Goal: Information Seeking & Learning: Learn about a topic

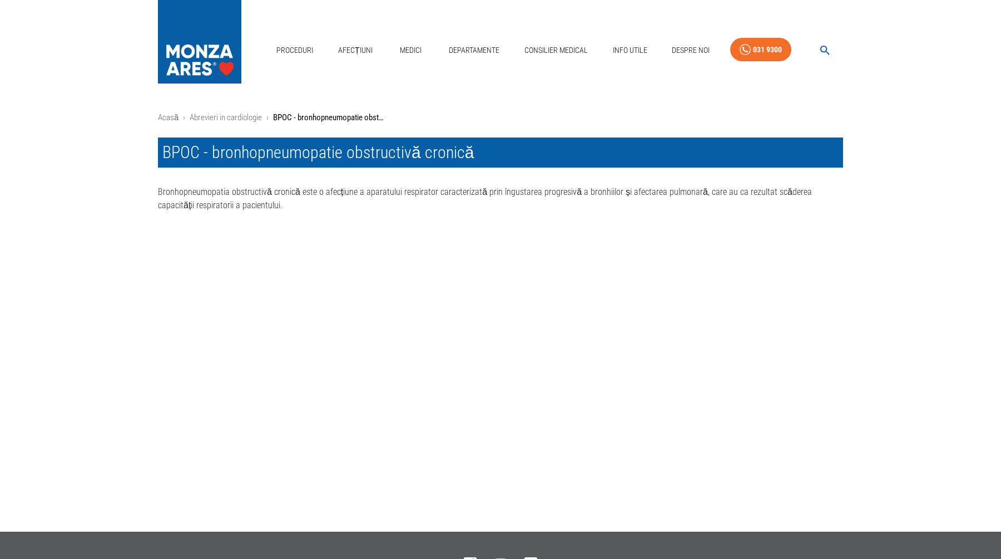
click at [213, 46] on img at bounding box center [199, 39] width 83 height 78
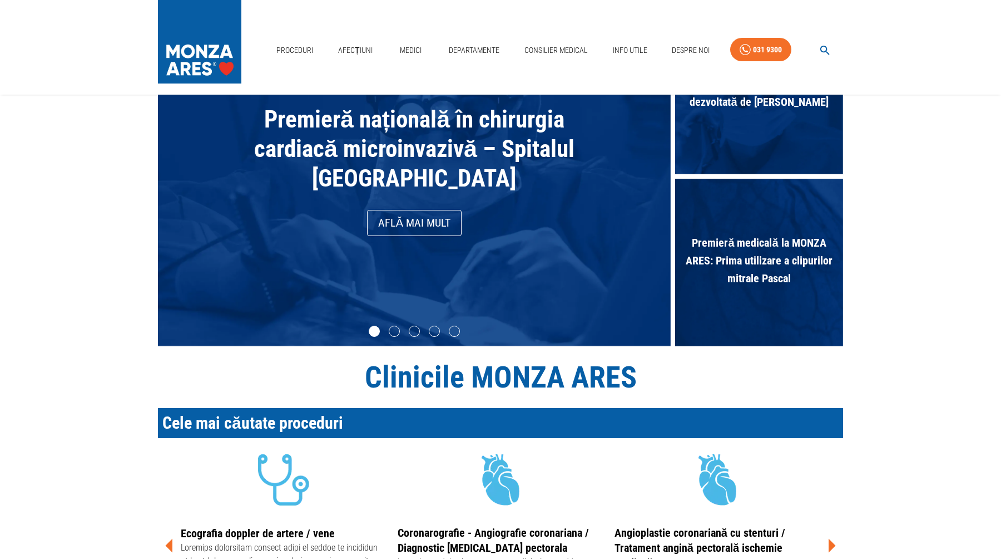
scroll to position [12, 0]
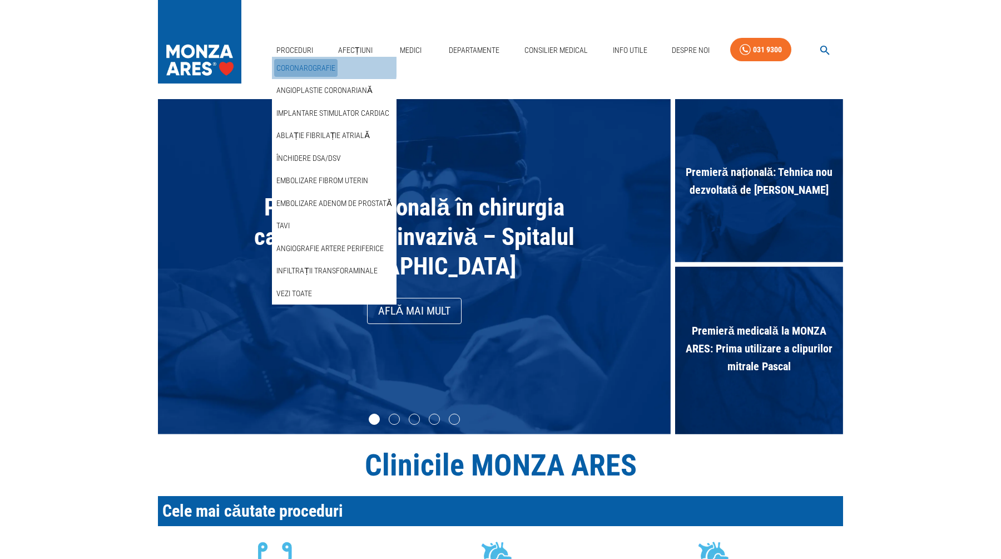
click at [307, 66] on link "Coronarografie" at bounding box center [305, 68] width 63 height 18
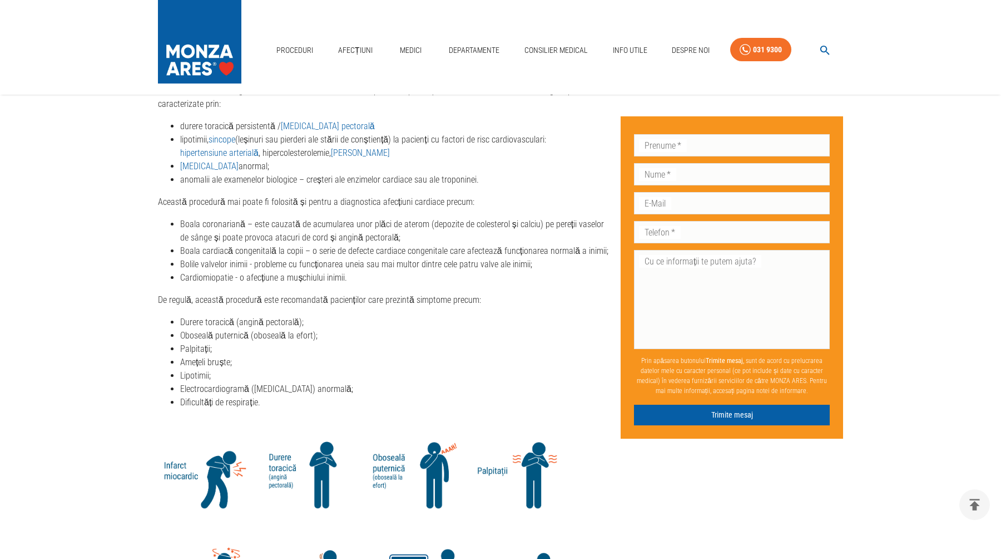
scroll to position [1240, 0]
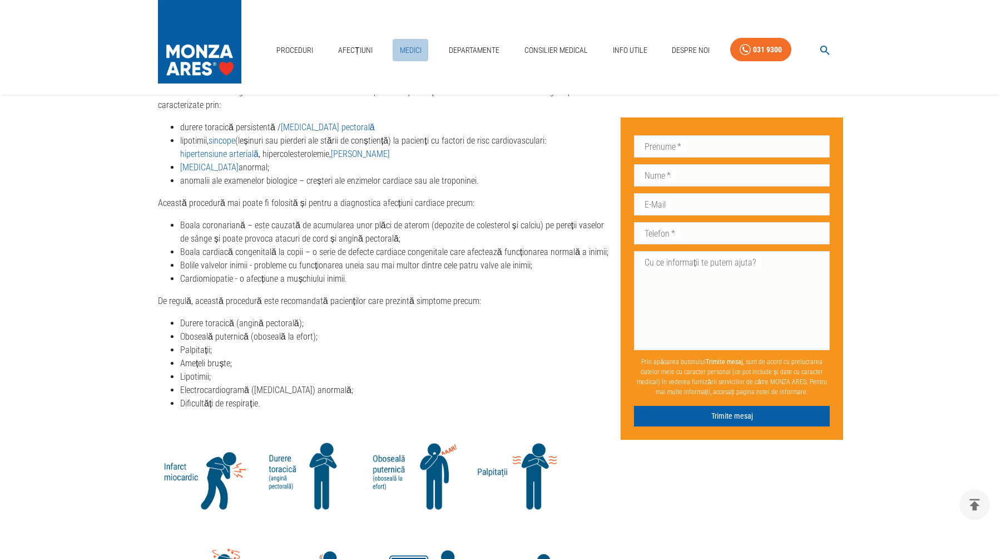
click at [414, 50] on link "Medici" at bounding box center [411, 50] width 36 height 23
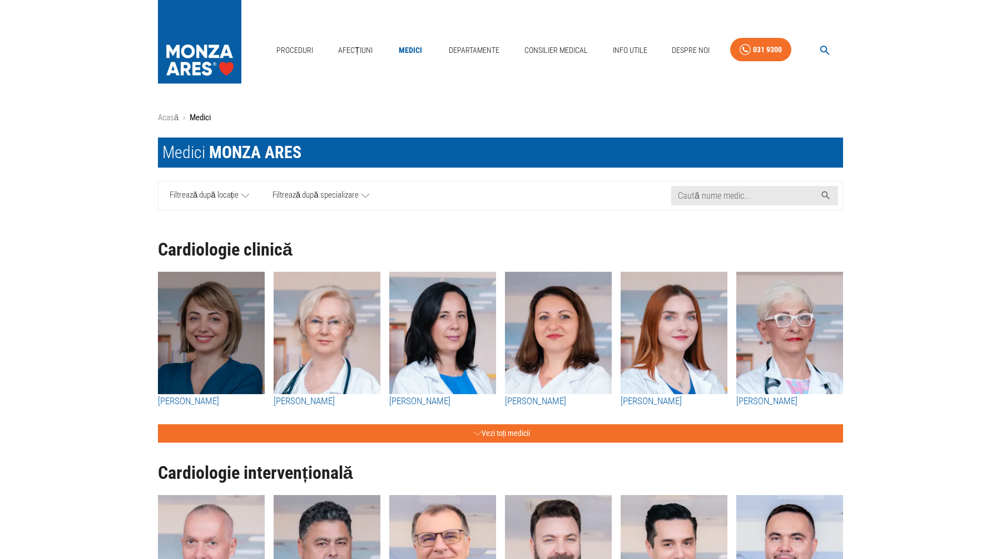
click at [216, 312] on img "button" at bounding box center [211, 332] width 107 height 122
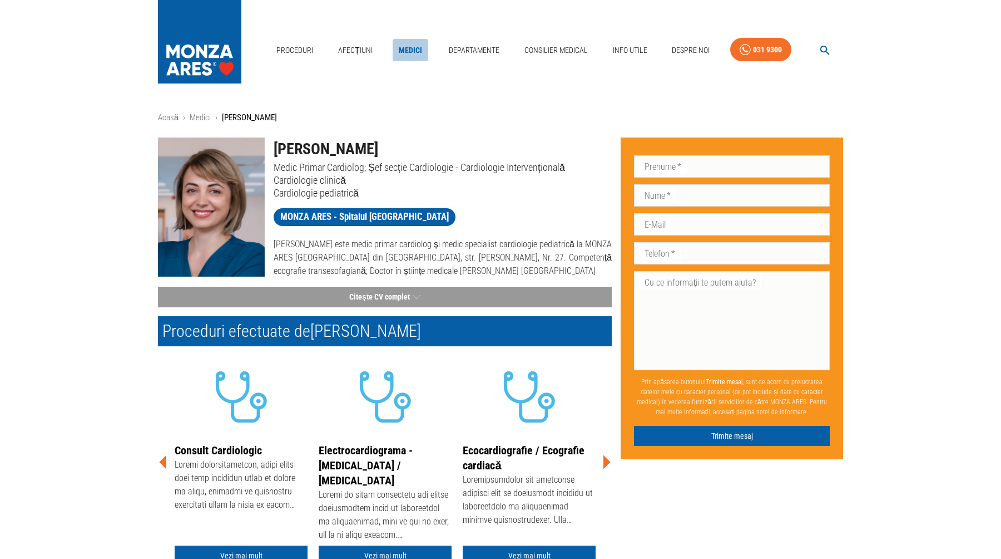
click at [408, 44] on link "Medici" at bounding box center [411, 50] width 36 height 23
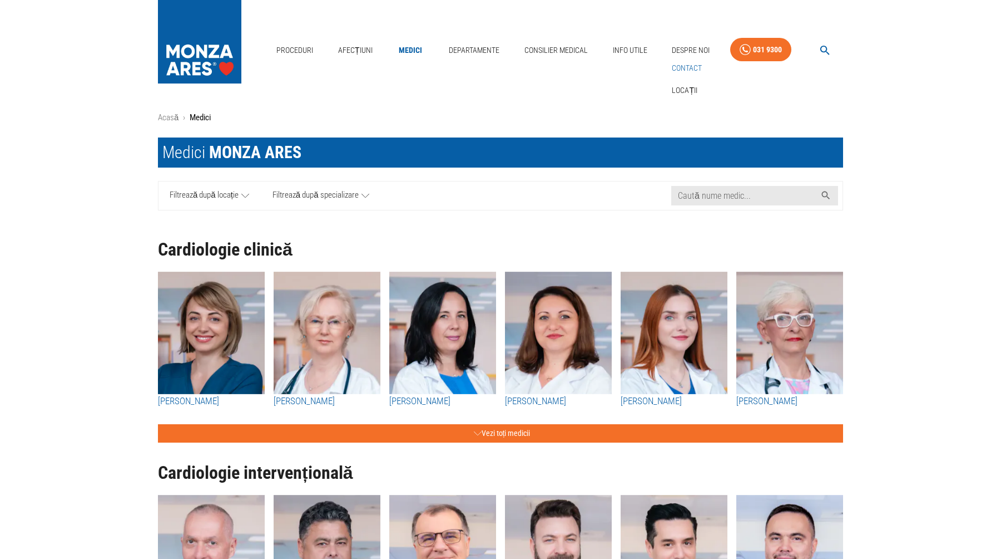
click at [690, 68] on link "Contact" at bounding box center [687, 68] width 34 height 18
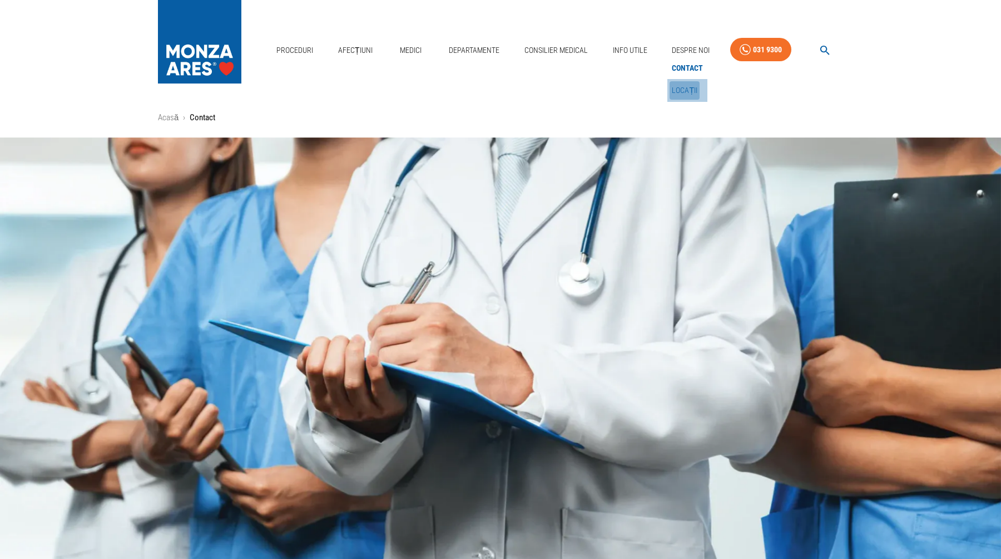
click at [680, 95] on link "Locații" at bounding box center [685, 90] width 30 height 18
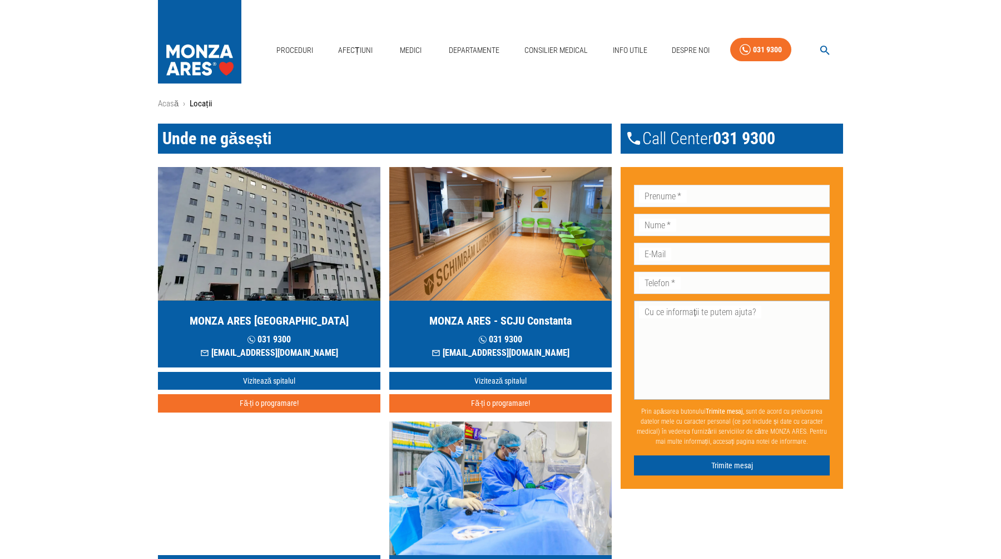
scroll to position [16, 0]
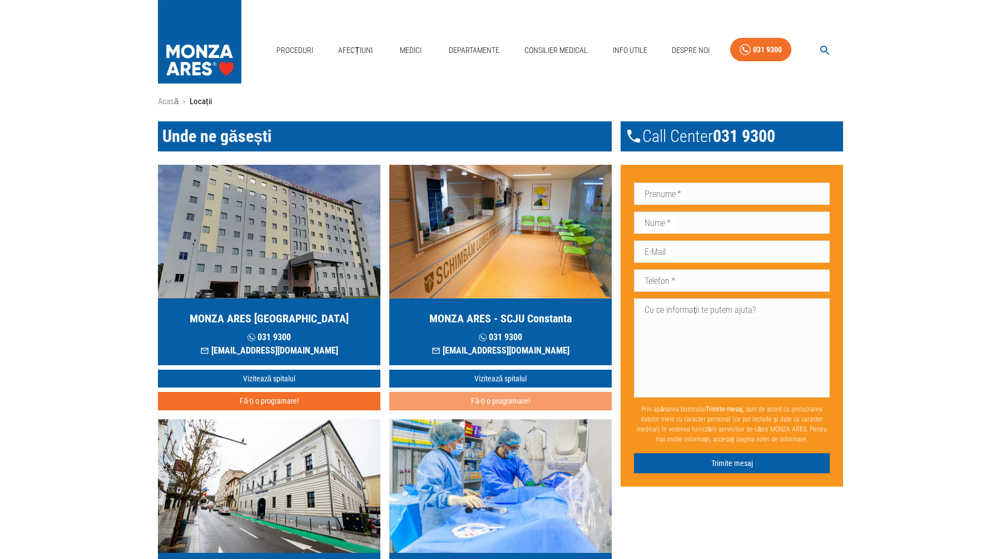
click at [461, 401] on button "Fă-ți o programare!" at bounding box center [500, 401] width 223 height 18
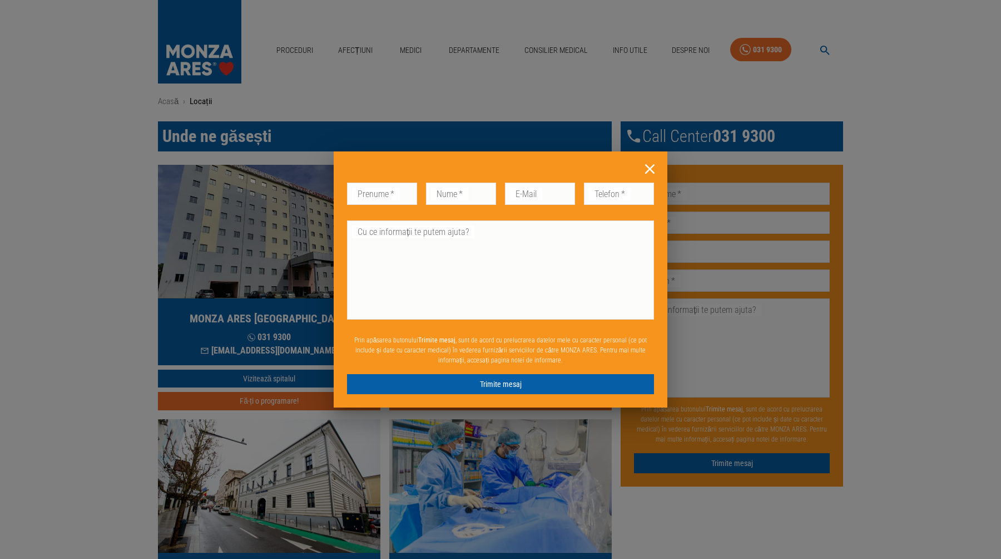
click at [649, 168] on icon at bounding box center [649, 168] width 9 height 9
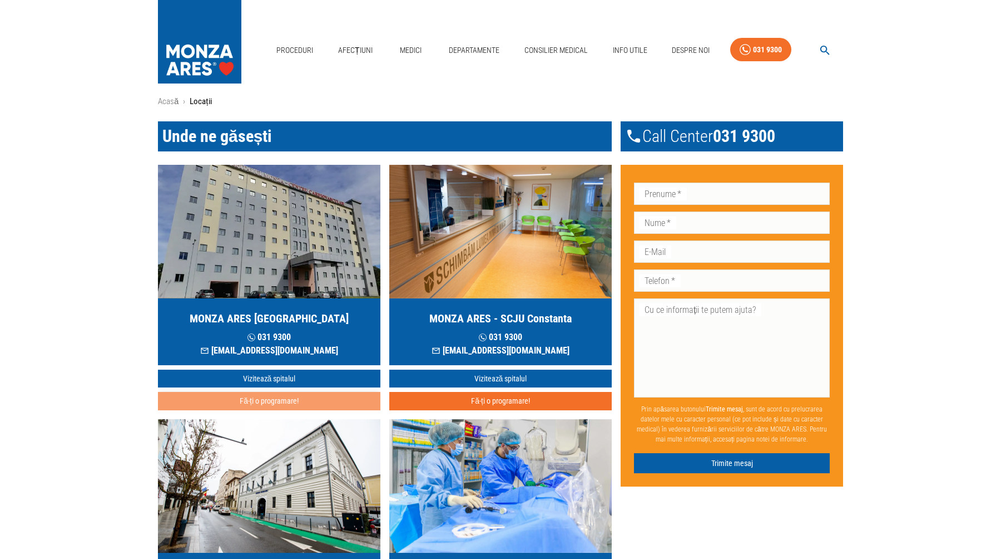
click at [330, 398] on button "Fă-ți o programare!" at bounding box center [269, 401] width 223 height 18
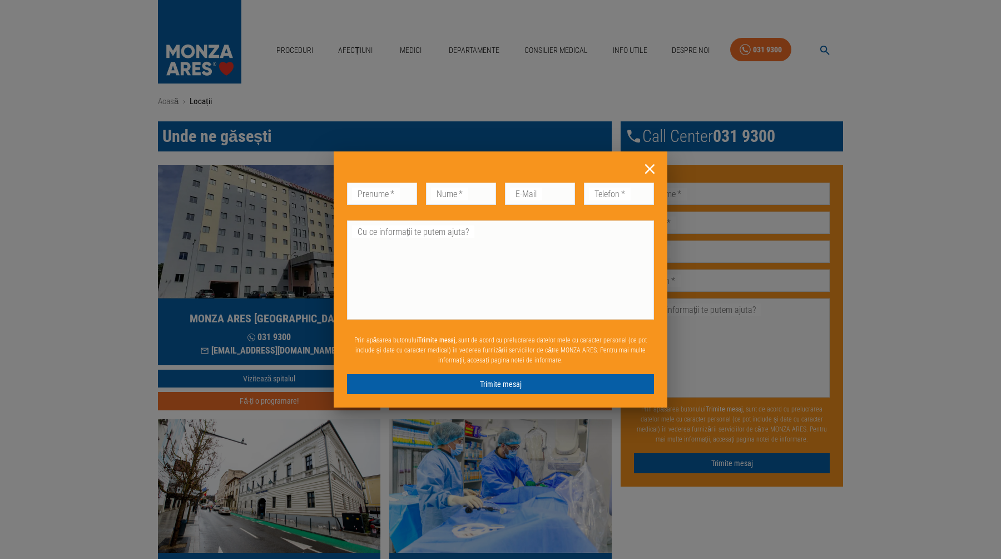
click at [647, 169] on icon at bounding box center [649, 168] width 17 height 17
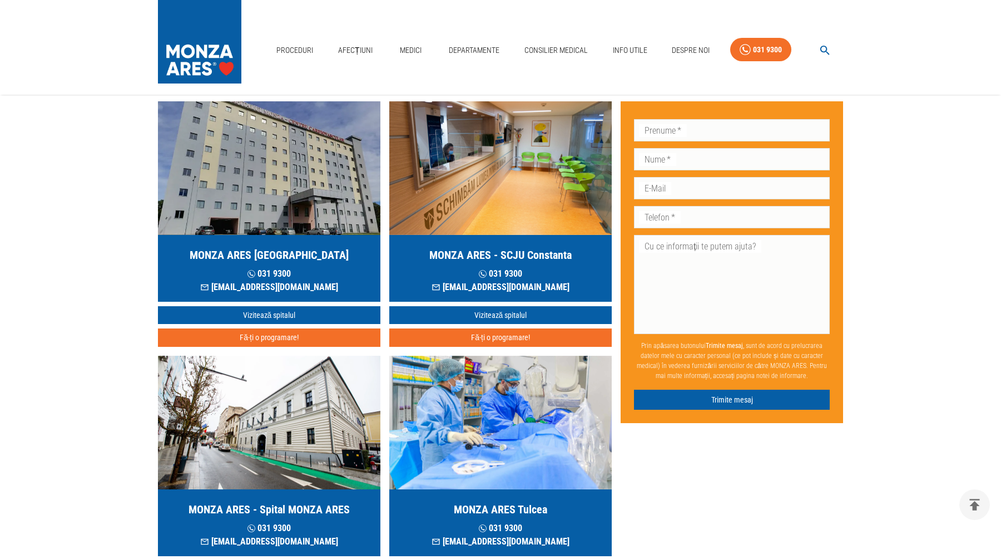
scroll to position [0, 0]
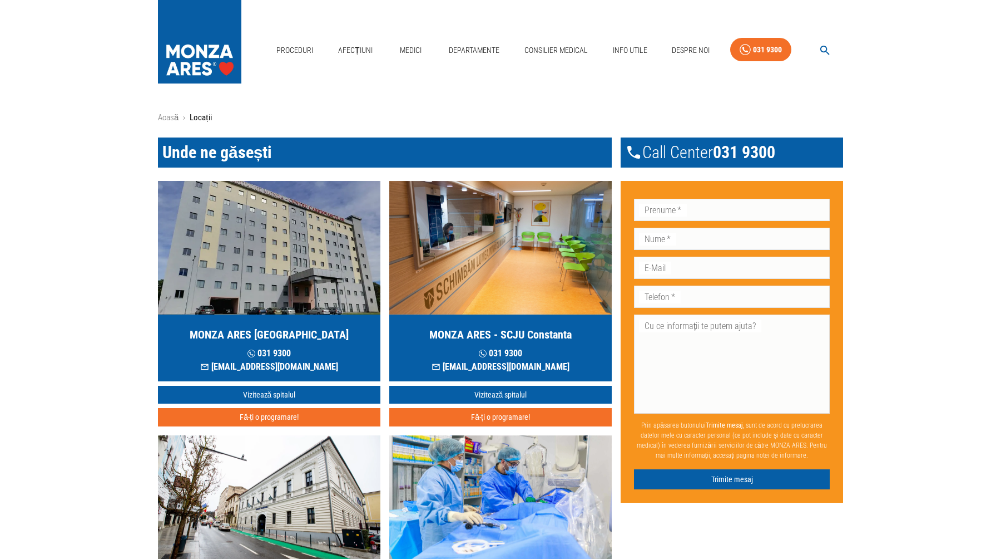
click at [220, 59] on img at bounding box center [199, 39] width 83 height 78
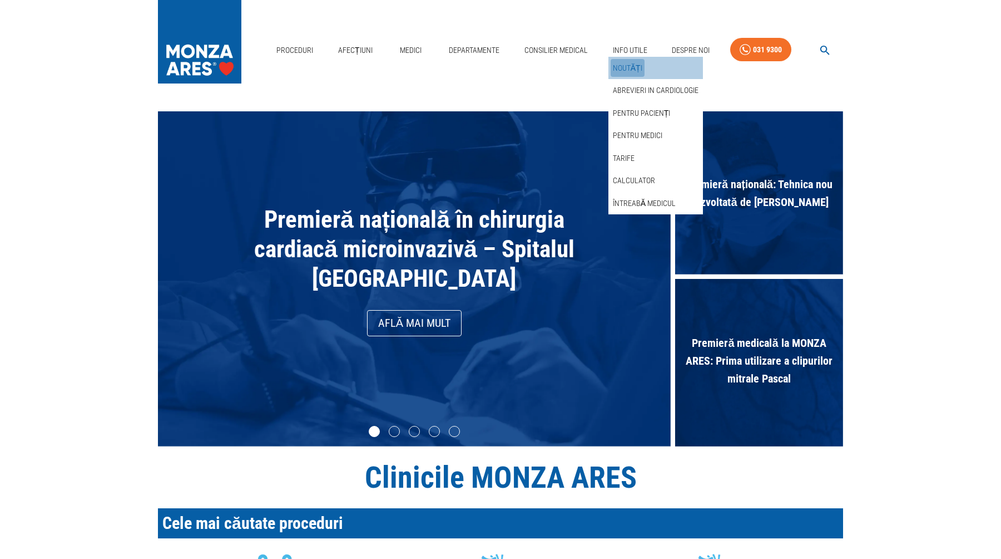
click at [631, 69] on link "Noutăți" at bounding box center [628, 68] width 34 height 18
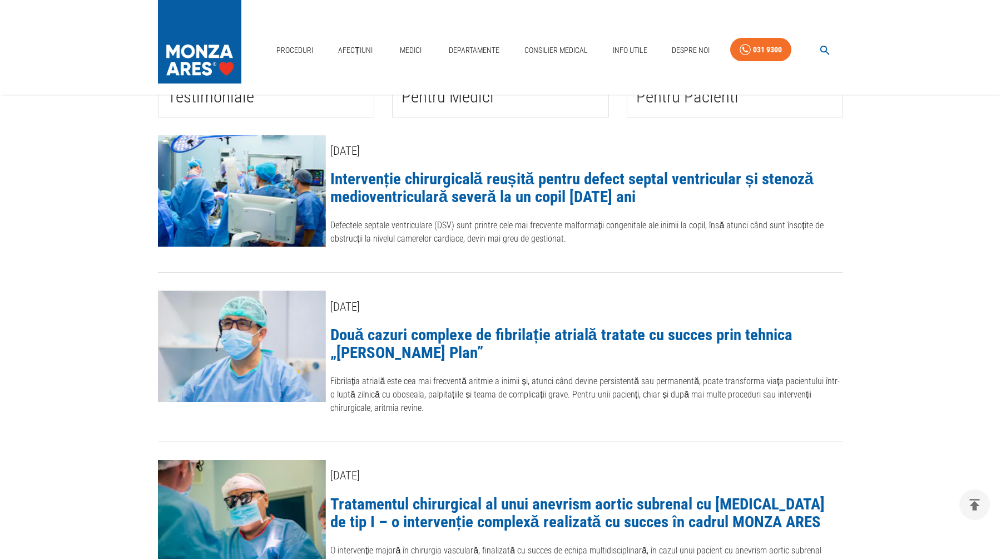
scroll to position [219, 0]
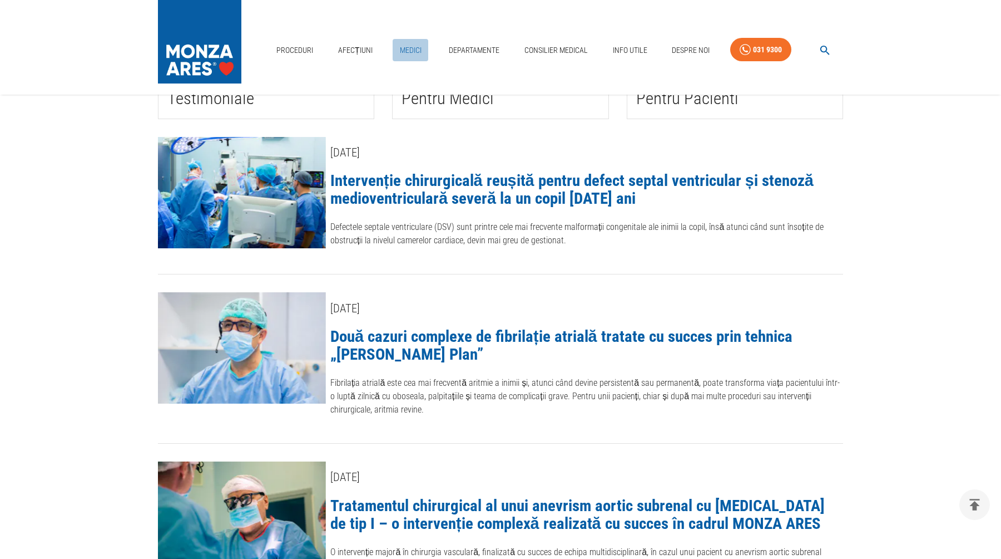
click at [418, 52] on link "Medici" at bounding box center [411, 50] width 36 height 23
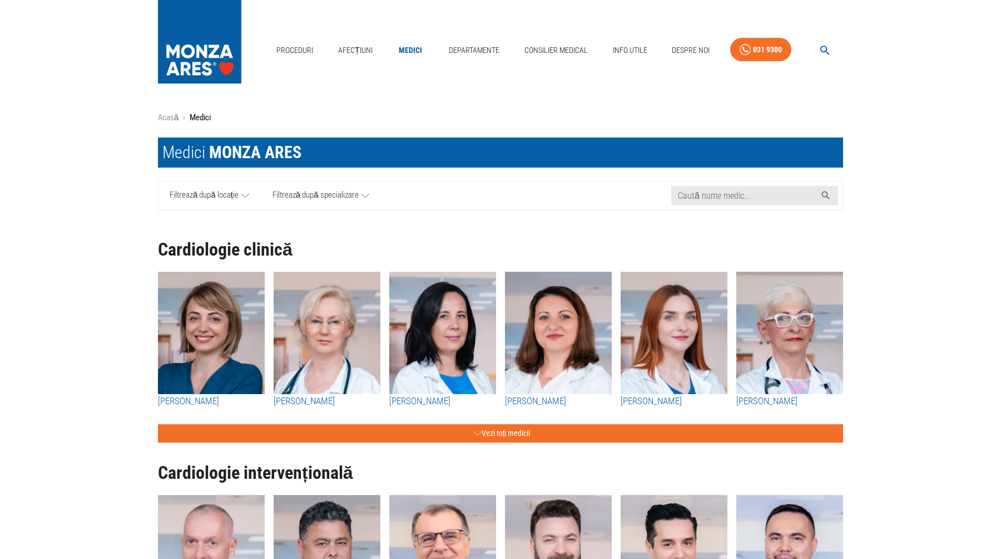
click at [322, 339] on img "button" at bounding box center [327, 332] width 107 height 122
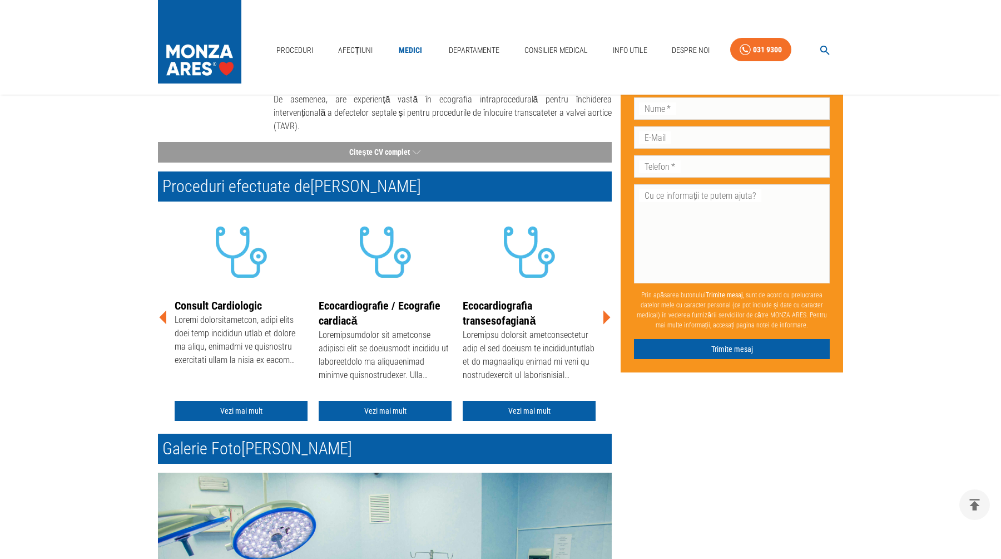
scroll to position [192, 0]
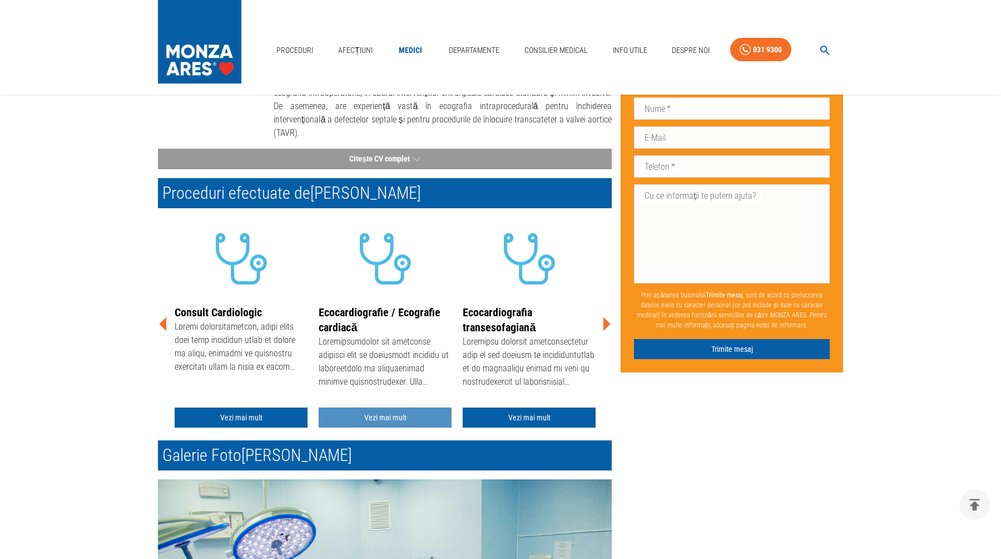
click at [404, 407] on link "Vezi mai mult" at bounding box center [385, 417] width 133 height 21
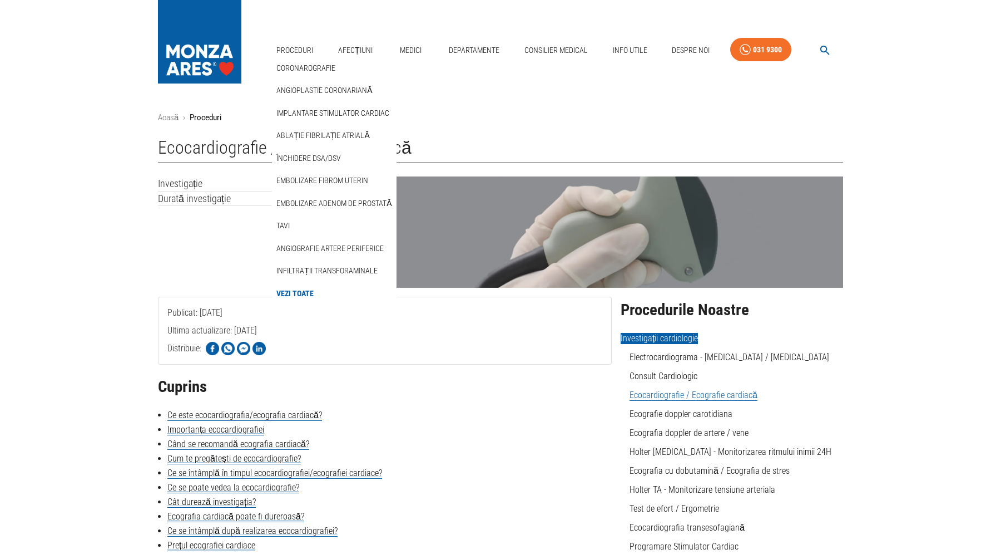
click at [303, 291] on link "Vezi Toate" at bounding box center [295, 293] width 42 height 18
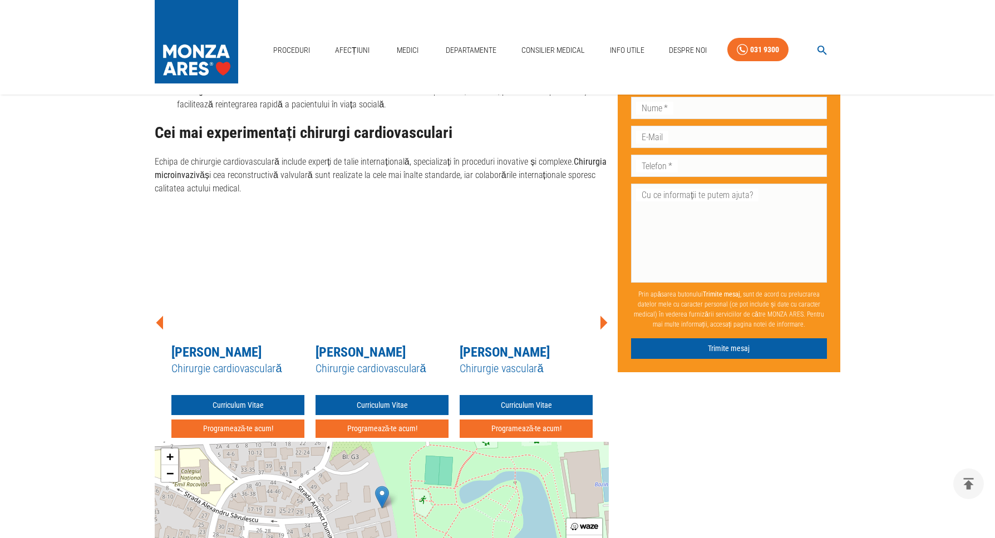
scroll to position [1167, 0]
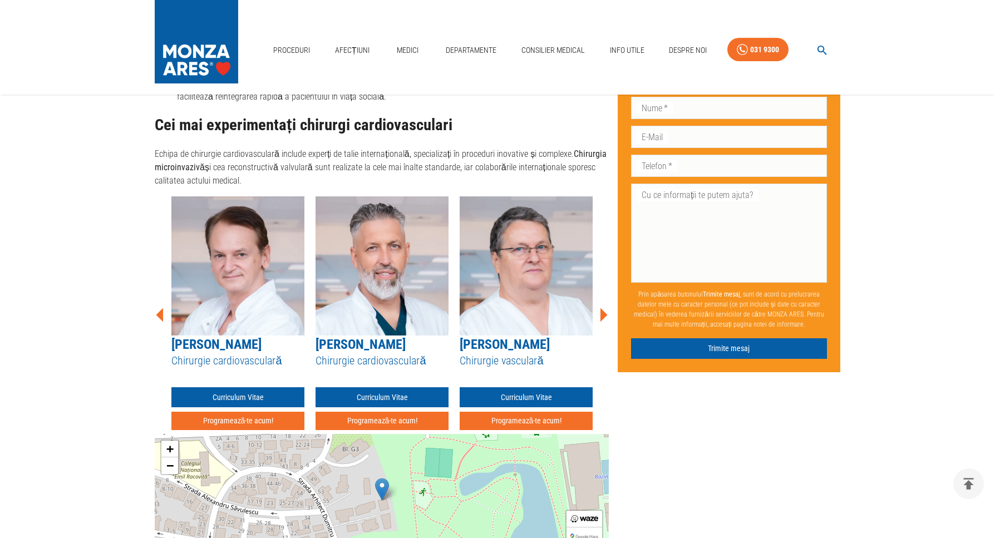
click at [603, 306] on icon at bounding box center [602, 314] width 33 height 33
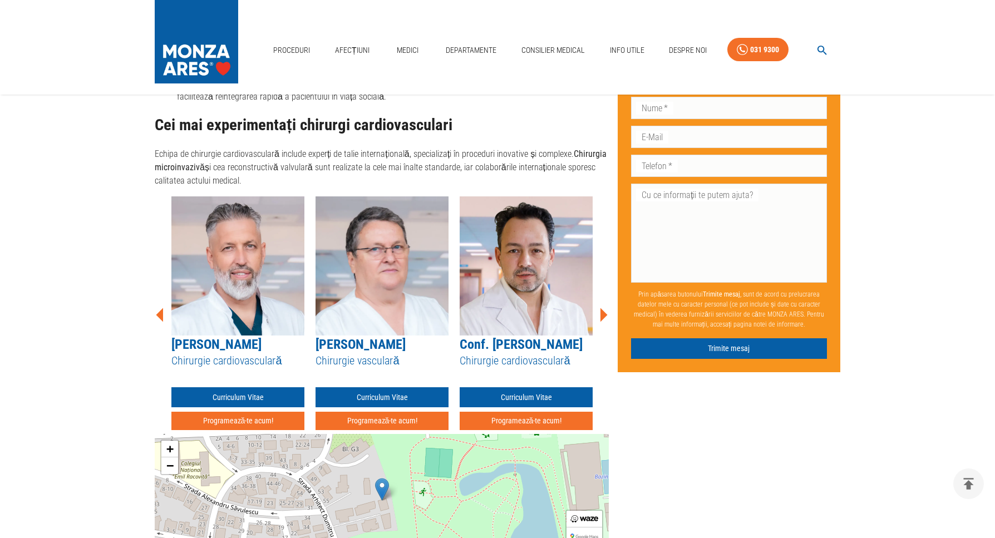
click at [603, 306] on icon at bounding box center [602, 314] width 33 height 33
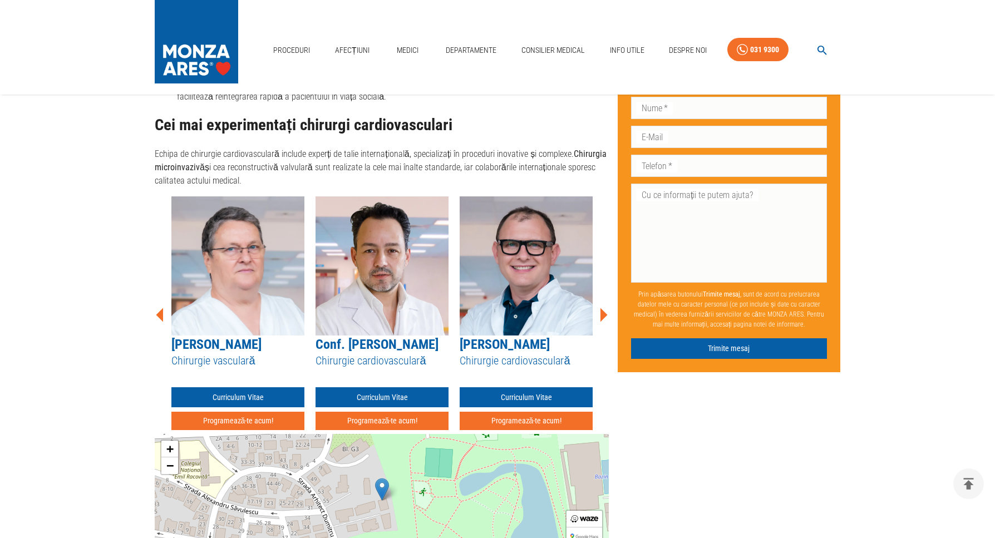
click at [603, 306] on icon at bounding box center [602, 314] width 33 height 33
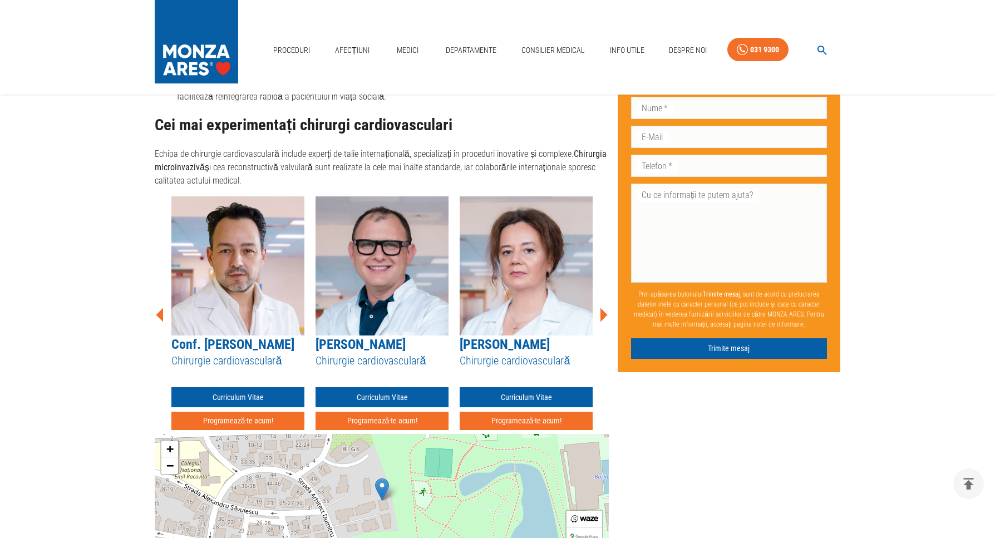
click at [603, 306] on icon at bounding box center [602, 314] width 33 height 33
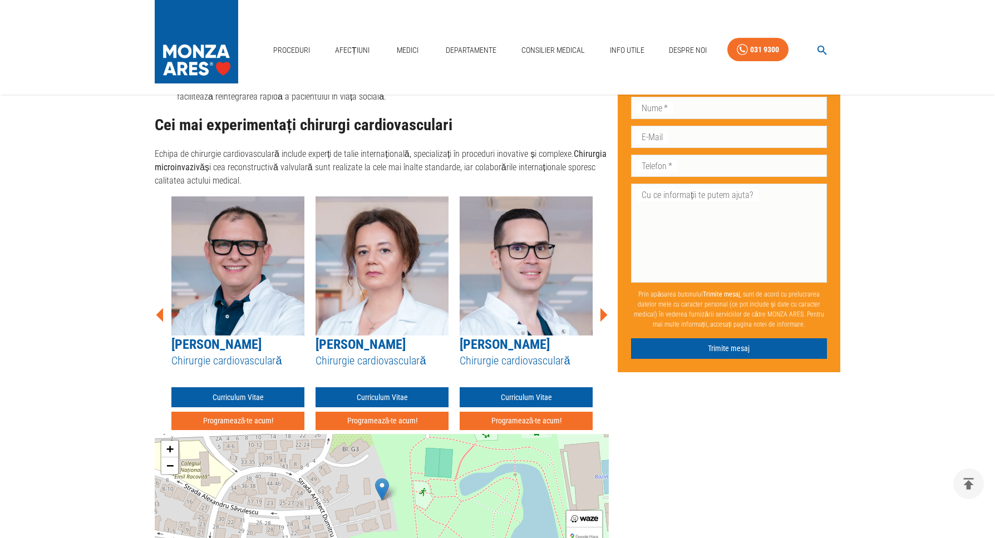
click at [603, 306] on icon at bounding box center [602, 314] width 33 height 33
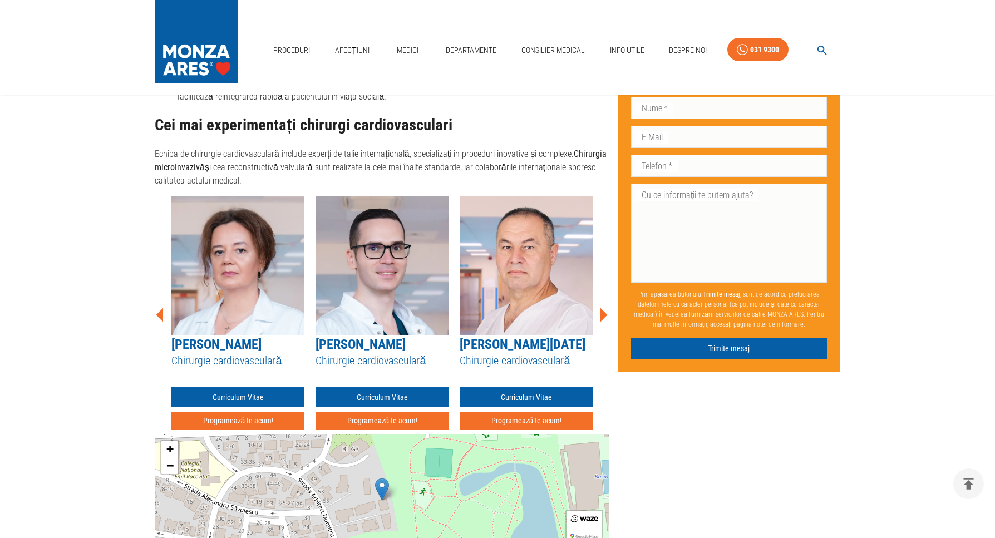
click at [603, 306] on icon at bounding box center [602, 314] width 33 height 33
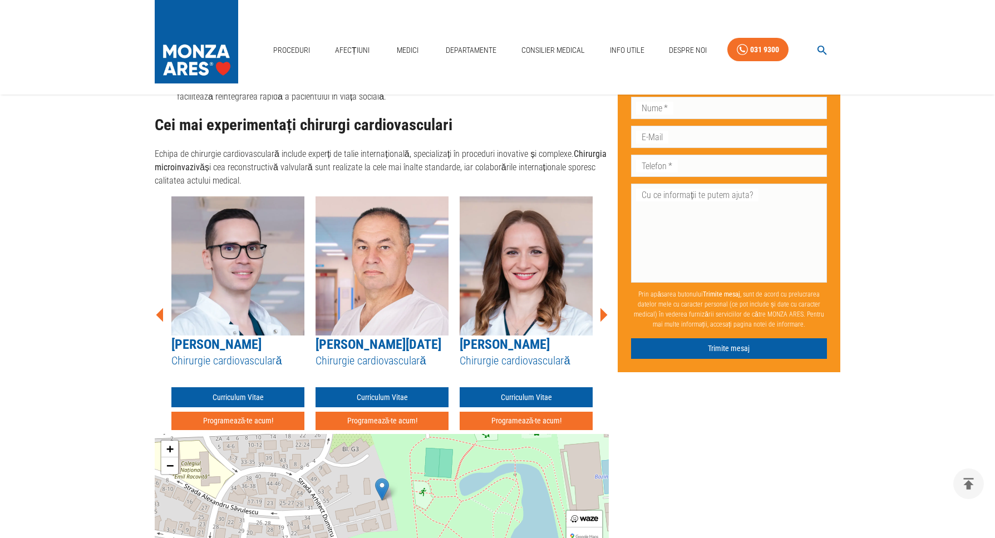
click at [603, 306] on icon at bounding box center [602, 314] width 33 height 33
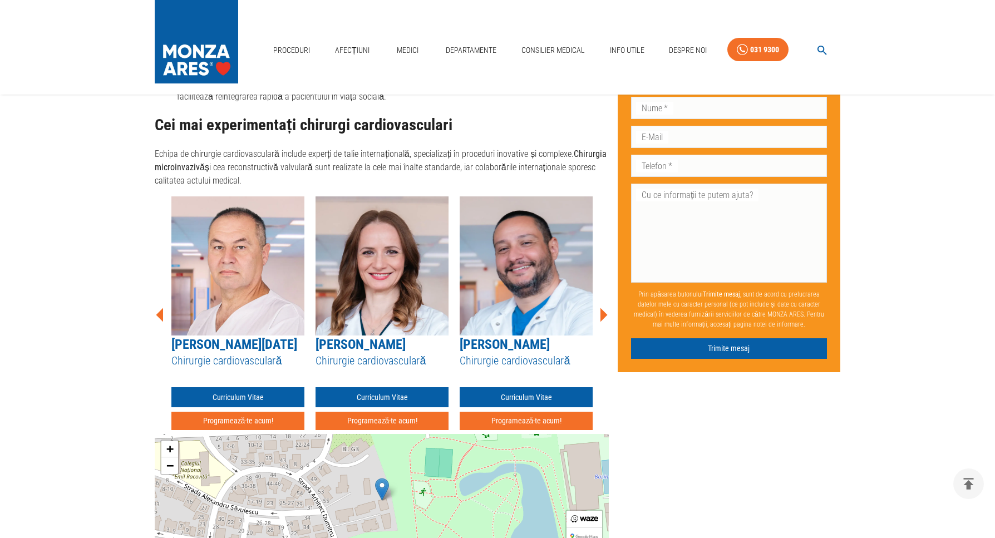
click at [603, 306] on icon at bounding box center [602, 314] width 33 height 33
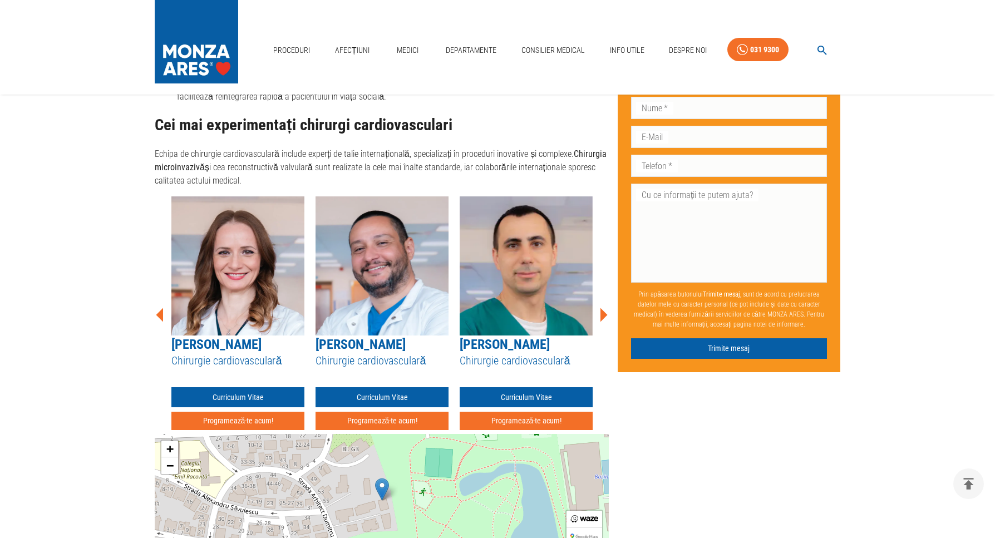
click at [603, 306] on icon at bounding box center [602, 314] width 33 height 33
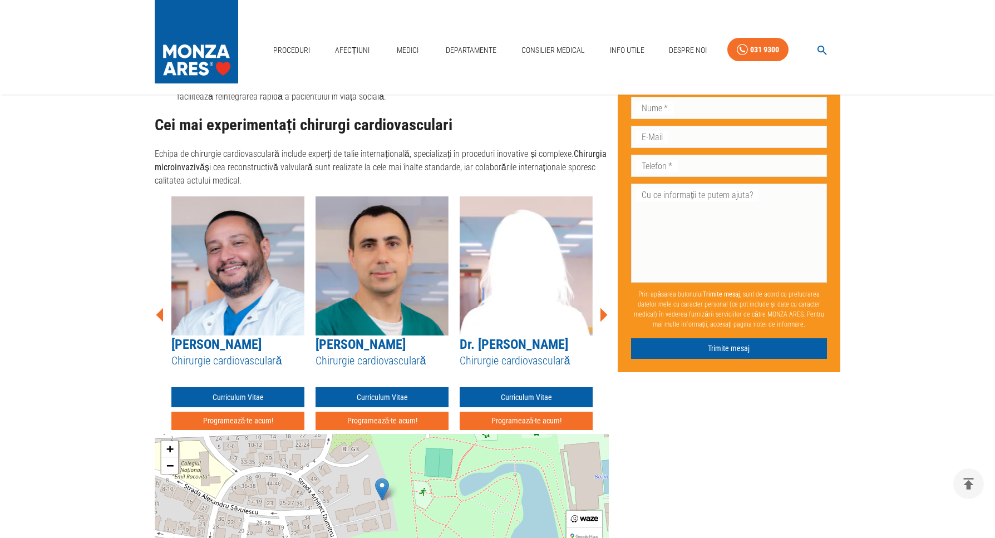
click at [603, 306] on icon at bounding box center [602, 314] width 33 height 33
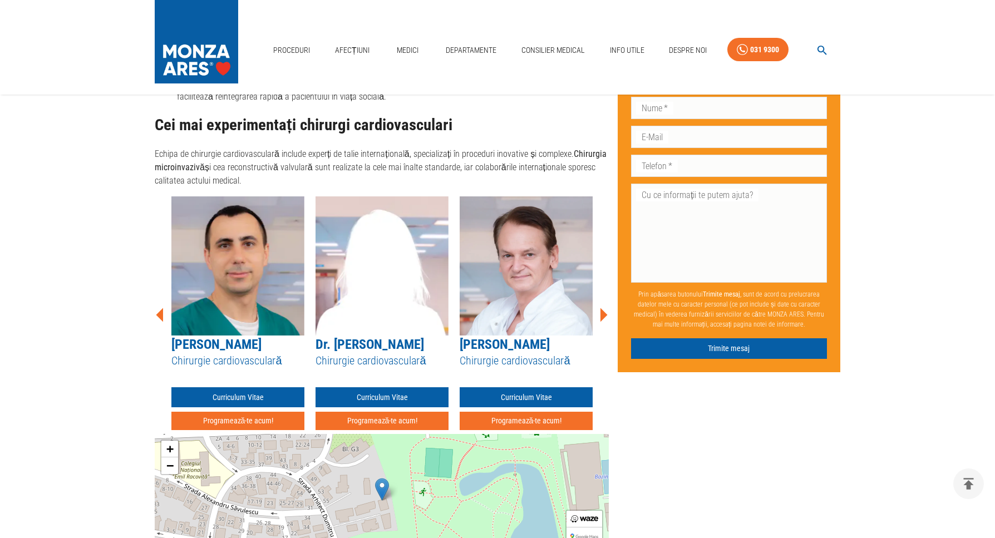
click at [603, 306] on icon at bounding box center [602, 314] width 33 height 33
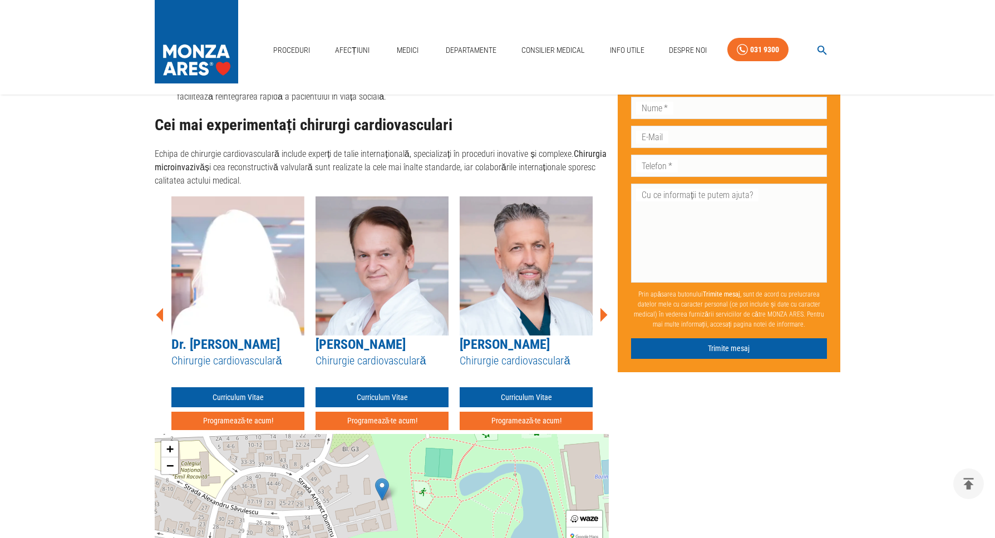
click at [603, 306] on icon at bounding box center [602, 314] width 33 height 33
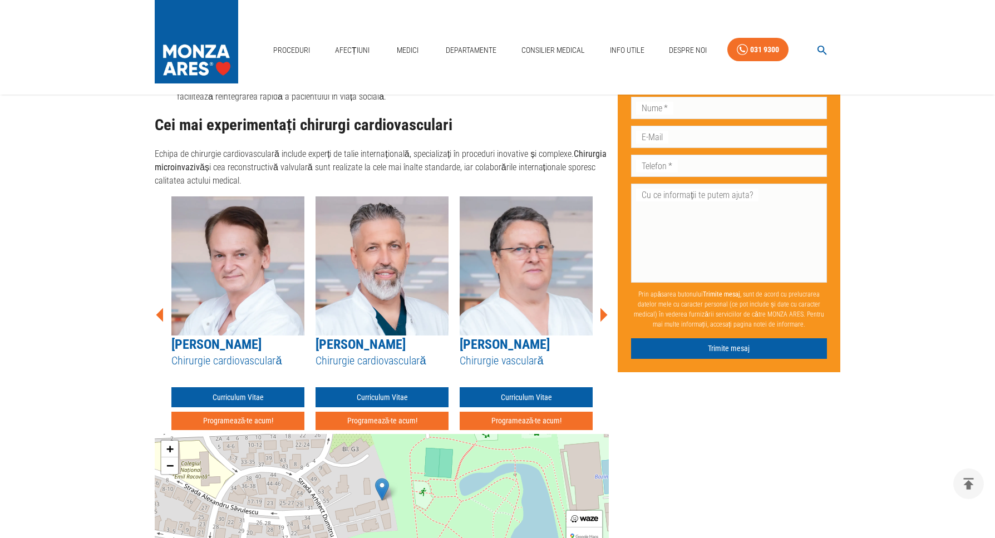
click at [603, 308] on icon at bounding box center [603, 315] width 7 height 14
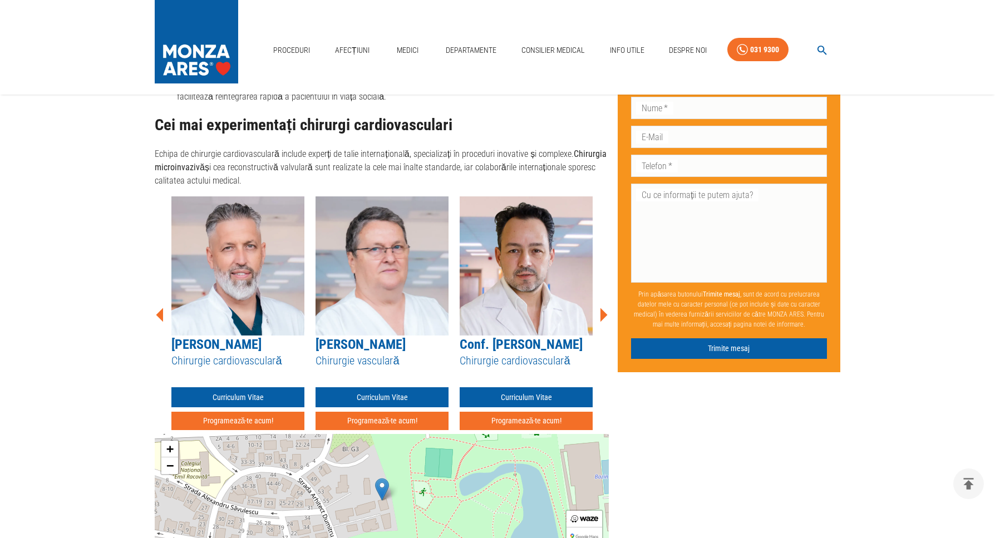
click at [603, 308] on icon at bounding box center [603, 315] width 7 height 14
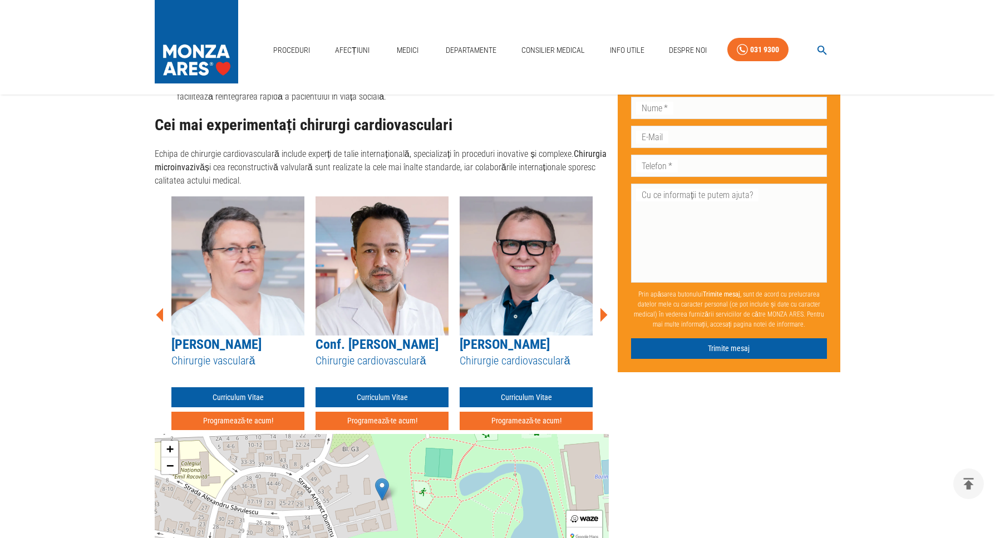
click at [603, 308] on icon at bounding box center [603, 315] width 7 height 14
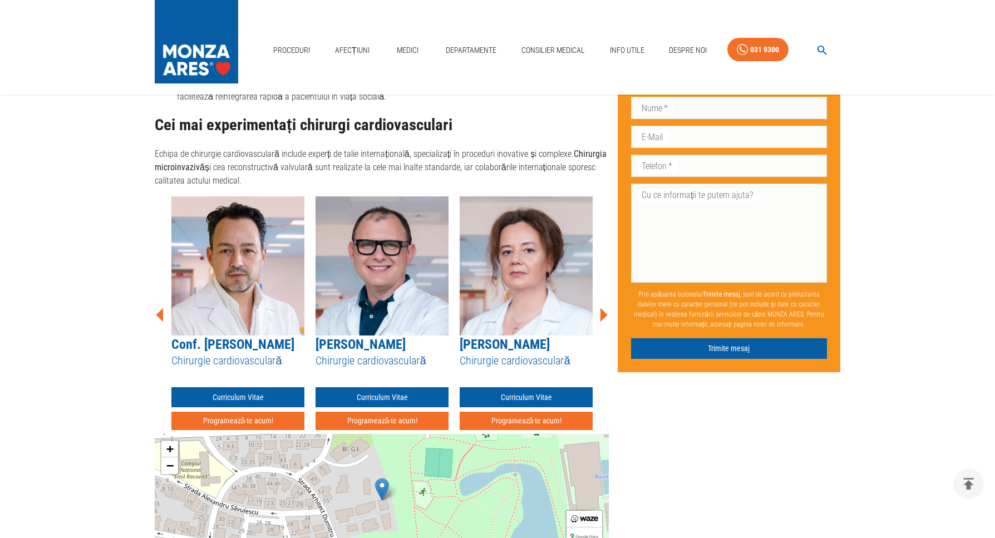
click at [603, 308] on icon at bounding box center [603, 315] width 7 height 14
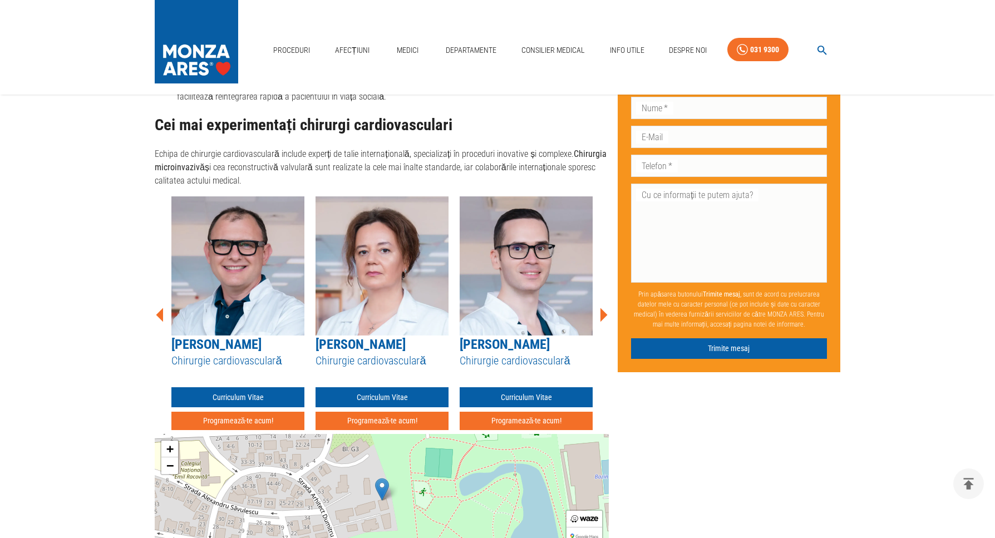
click at [603, 308] on icon at bounding box center [603, 315] width 7 height 14
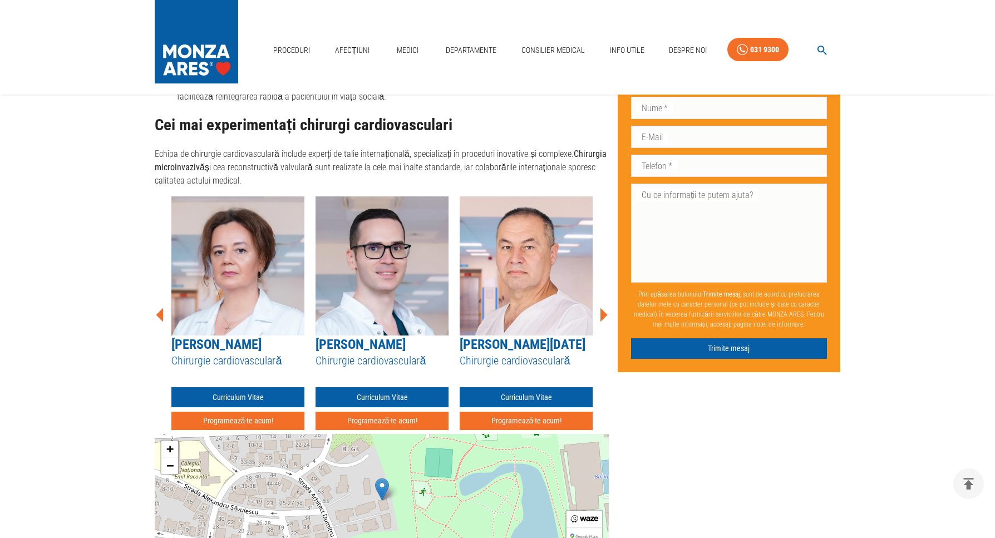
click at [603, 308] on icon at bounding box center [603, 315] width 7 height 14
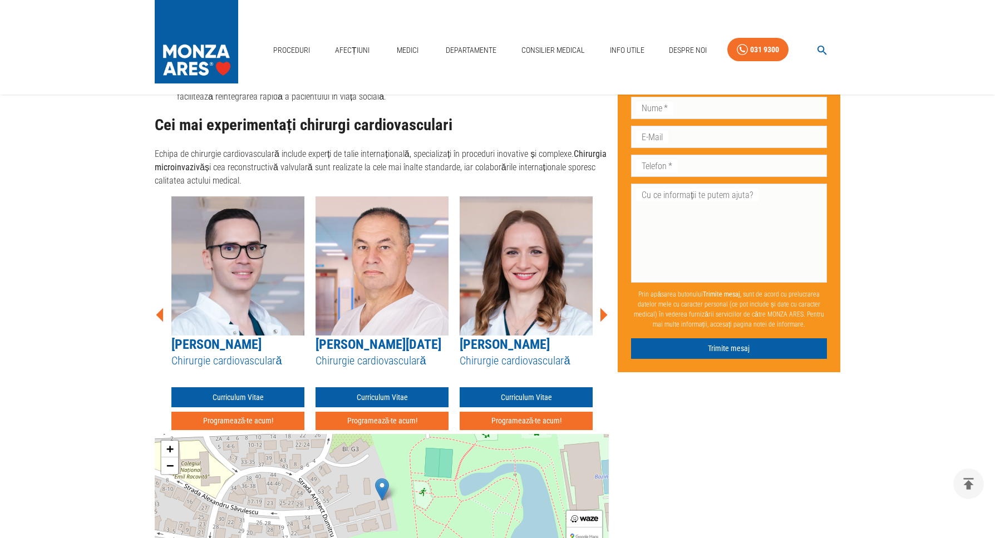
click at [603, 308] on icon at bounding box center [603, 315] width 7 height 14
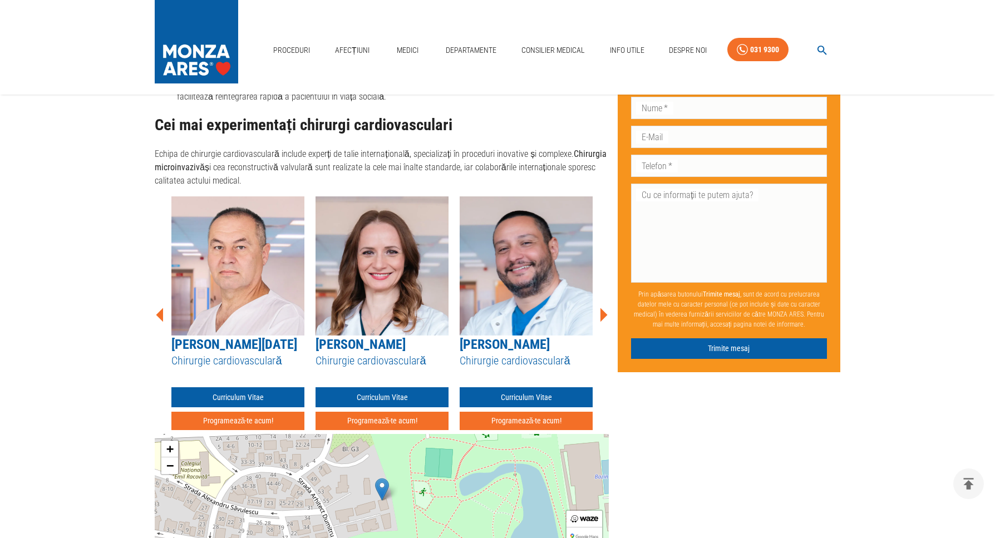
click at [603, 308] on icon at bounding box center [603, 315] width 7 height 14
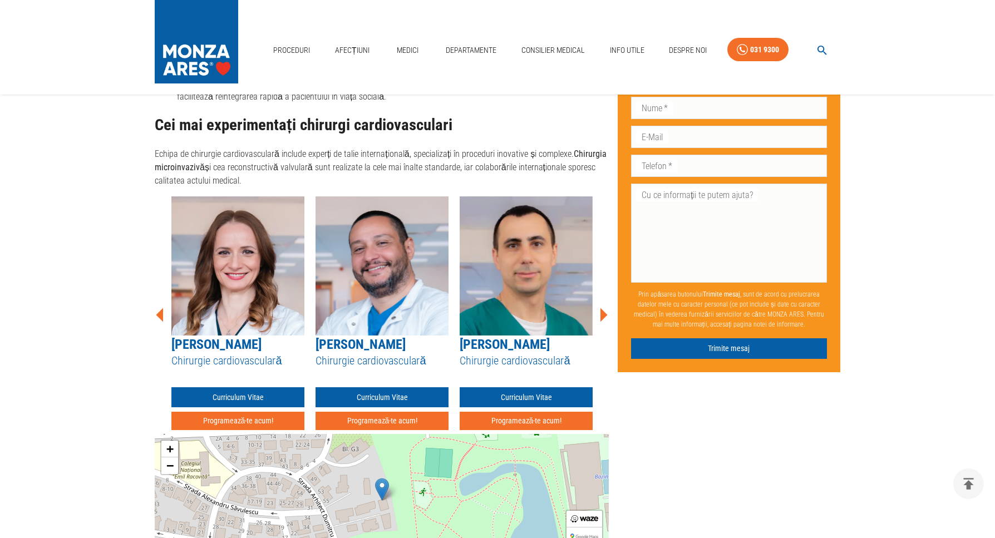
click at [603, 308] on icon at bounding box center [603, 315] width 7 height 14
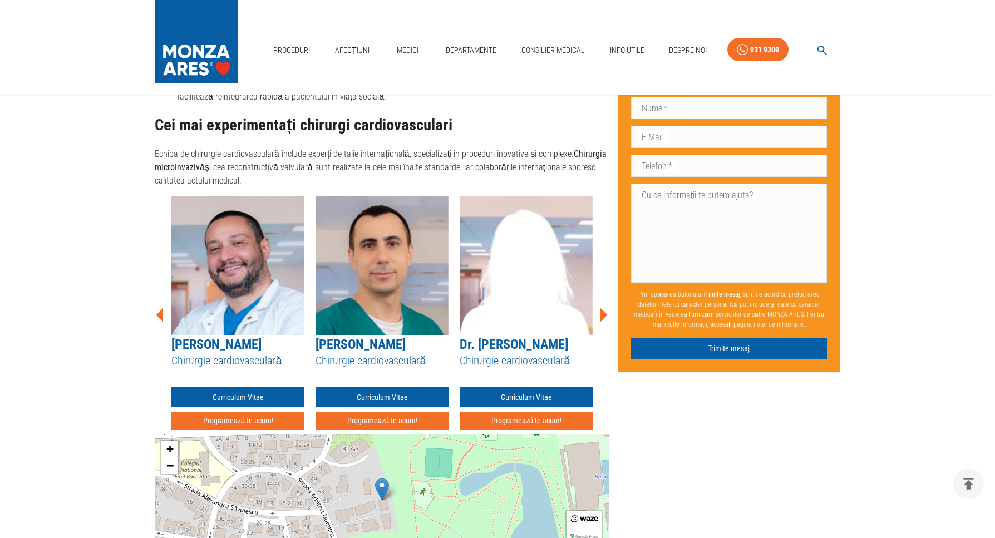
click at [603, 308] on icon at bounding box center [603, 315] width 7 height 14
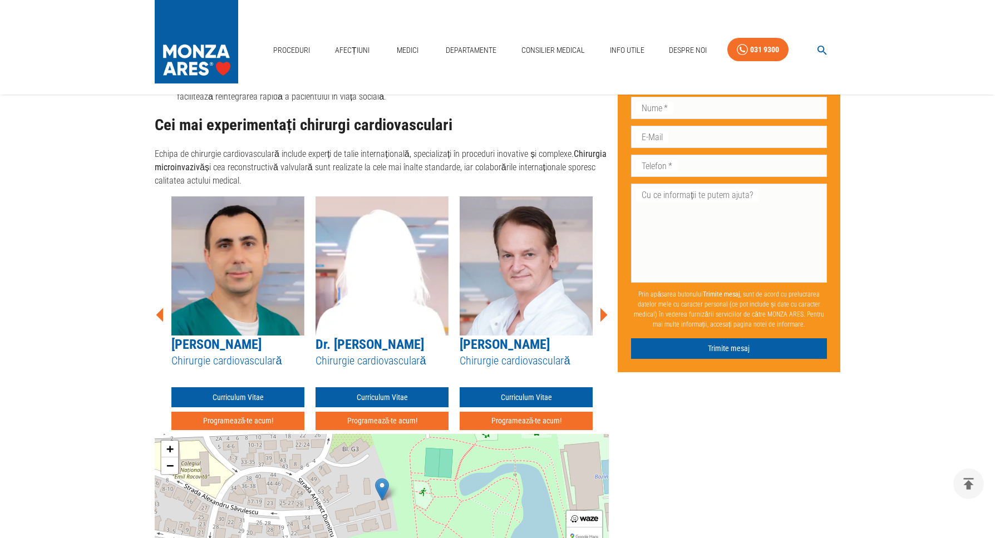
click at [603, 308] on icon at bounding box center [603, 315] width 7 height 14
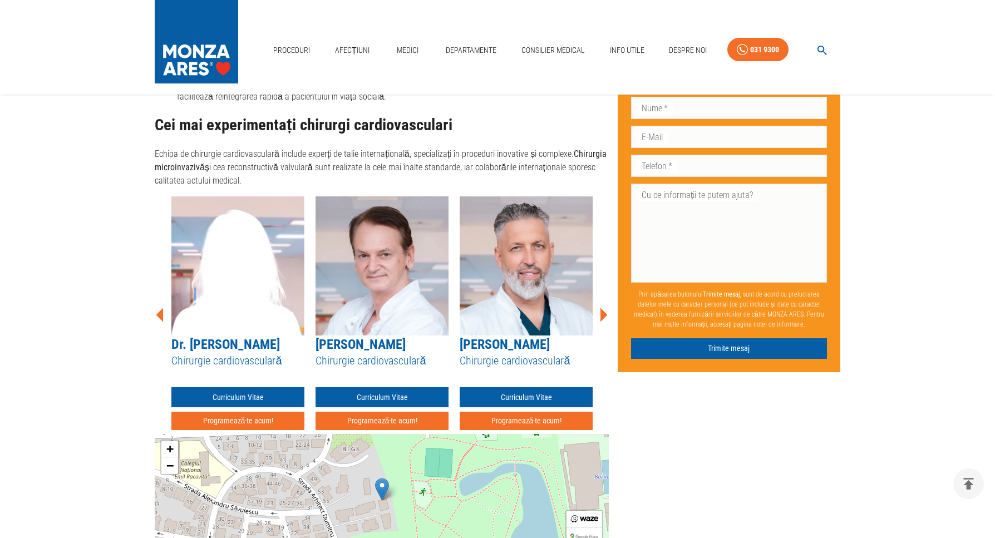
click at [603, 308] on icon at bounding box center [603, 315] width 7 height 14
